Goal: Navigation & Orientation: Find specific page/section

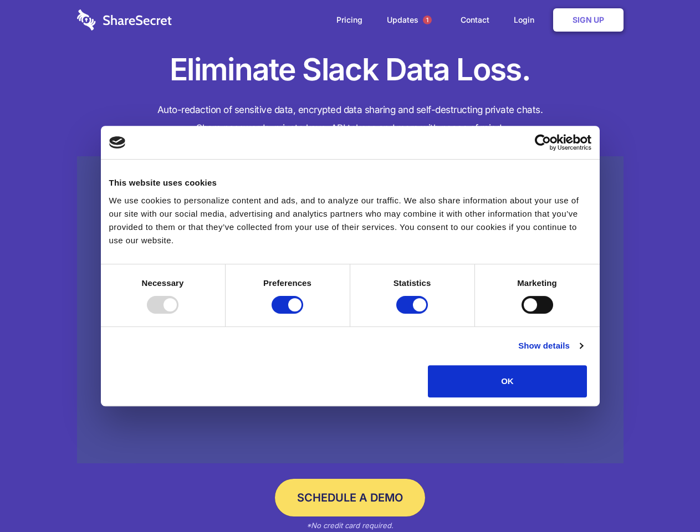
click at [179, 314] on div at bounding box center [163, 305] width 32 height 18
click at [303, 314] on input "Preferences" at bounding box center [288, 305] width 32 height 18
checkbox input "false"
click at [414, 314] on input "Statistics" at bounding box center [412, 305] width 32 height 18
checkbox input "false"
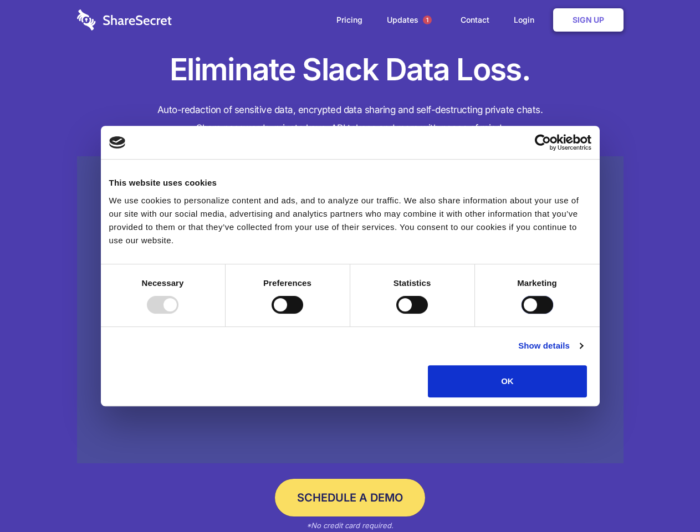
click at [522, 314] on input "Marketing" at bounding box center [538, 305] width 32 height 18
checkbox input "true"
click at [583, 353] on link "Show details" at bounding box center [550, 345] width 64 height 13
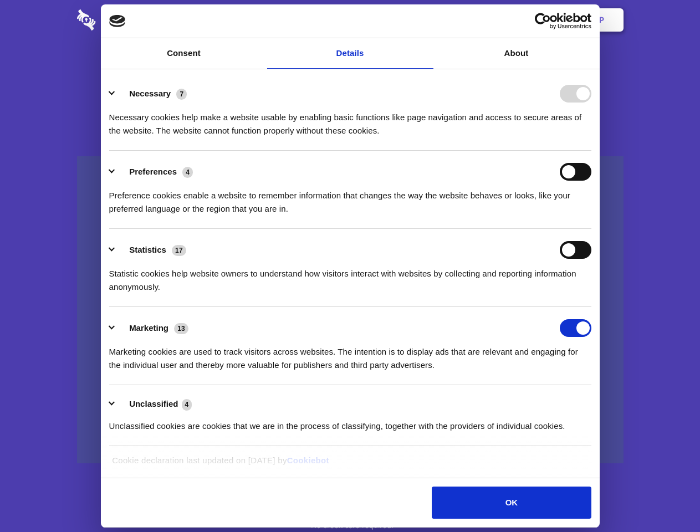
click at [591, 151] on li "Necessary 7 Necessary cookies help make a website usable by enabling basic func…" at bounding box center [350, 112] width 482 height 78
click at [427, 20] on span "1" at bounding box center [427, 20] width 9 height 9
